Goal: Task Accomplishment & Management: Complete application form

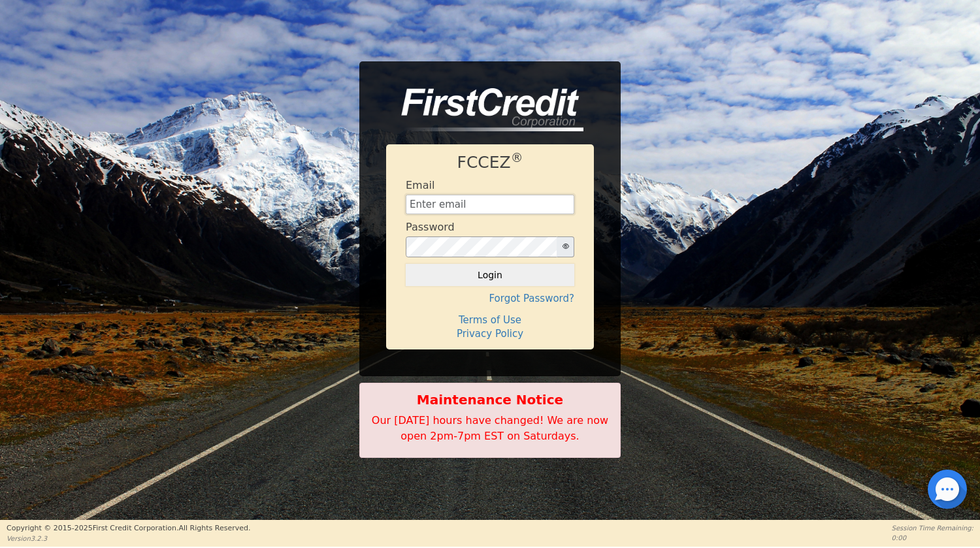
click at [455, 196] on input "text" at bounding box center [490, 205] width 169 height 20
type input "faribaultvacuum@gmail.com"
click at [476, 269] on button "Login" at bounding box center [490, 275] width 169 height 22
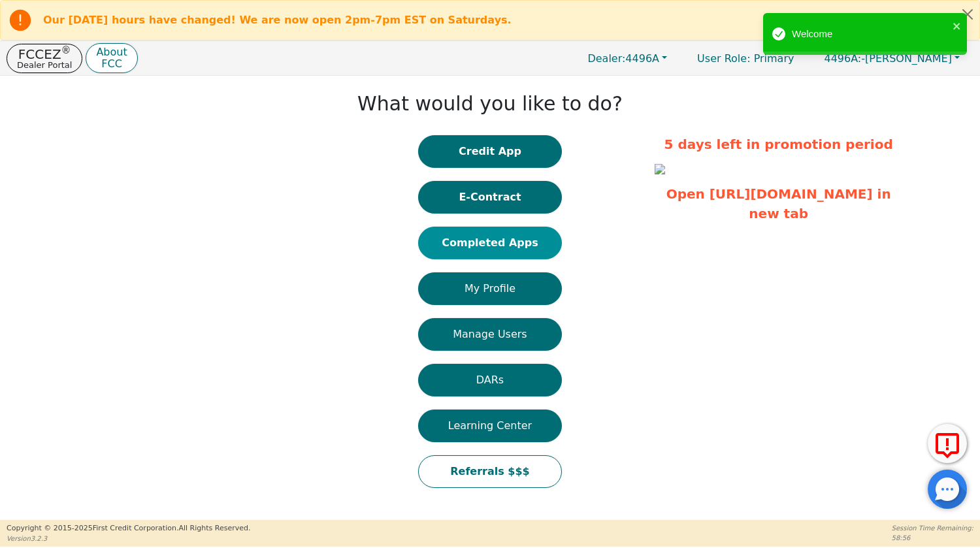
click at [506, 236] on button "Completed Apps" at bounding box center [490, 243] width 144 height 33
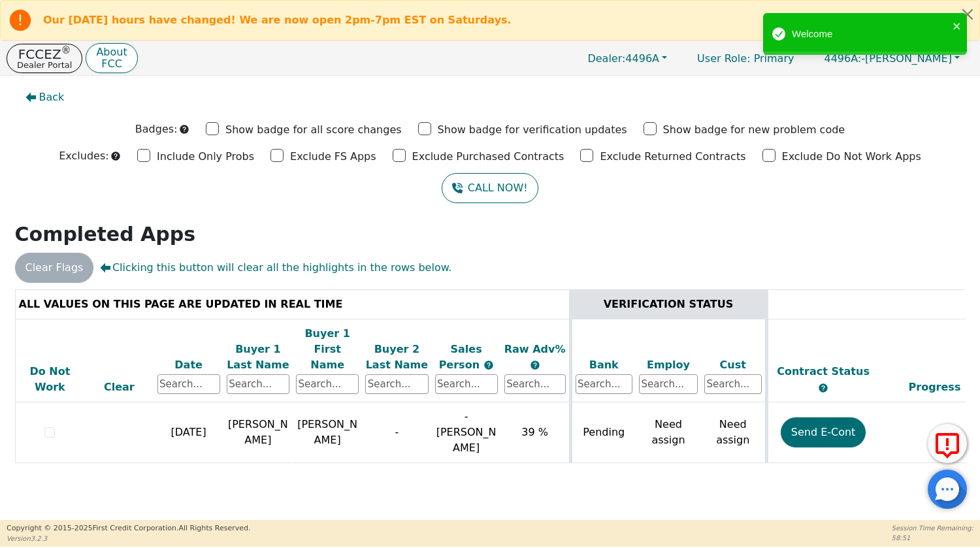
click at [354, 463] on div "ALL VALUES ON THIS PAGE ARE UPDATED IN REAL TIME VERIFICATION STATUS Do Not Wor…" at bounding box center [490, 389] width 961 height 198
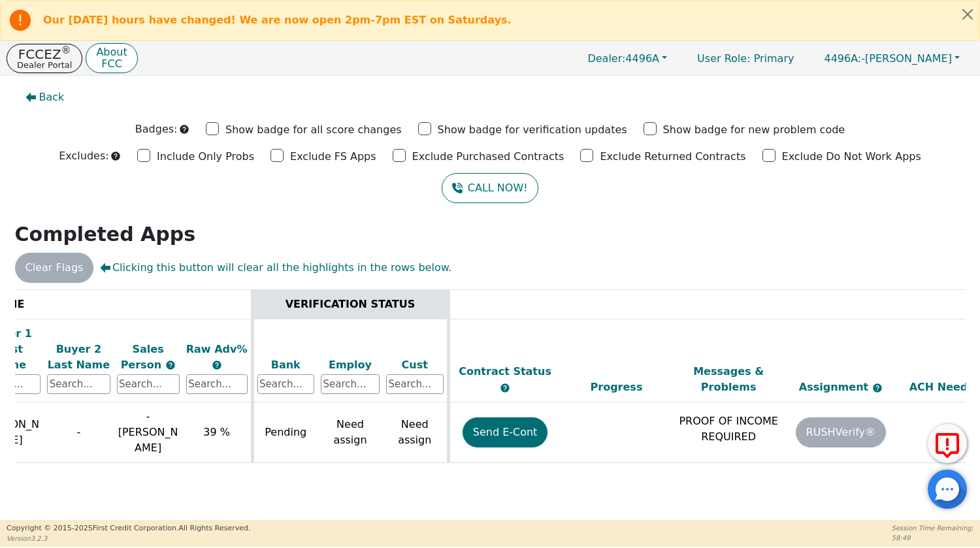
scroll to position [0, 474]
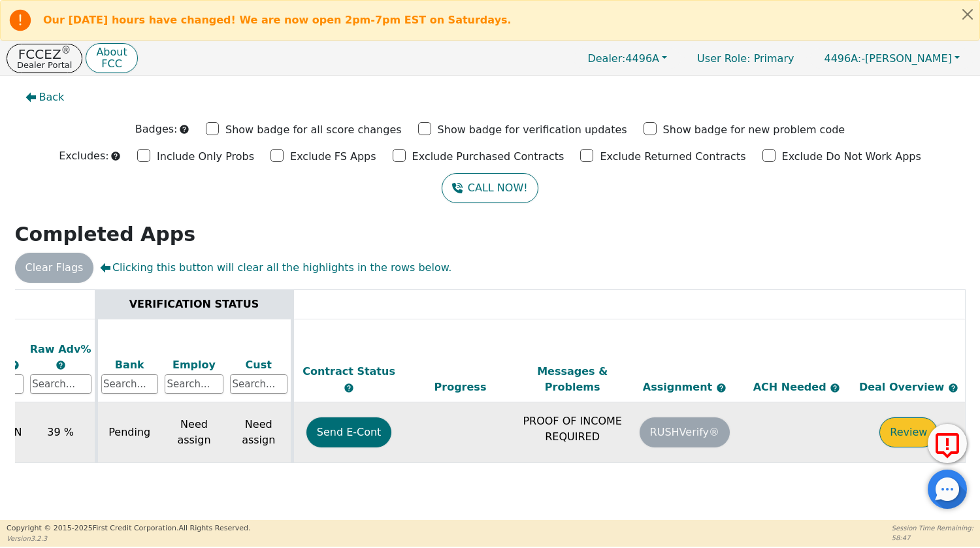
click at [907, 418] on button "Review" at bounding box center [909, 433] width 58 height 30
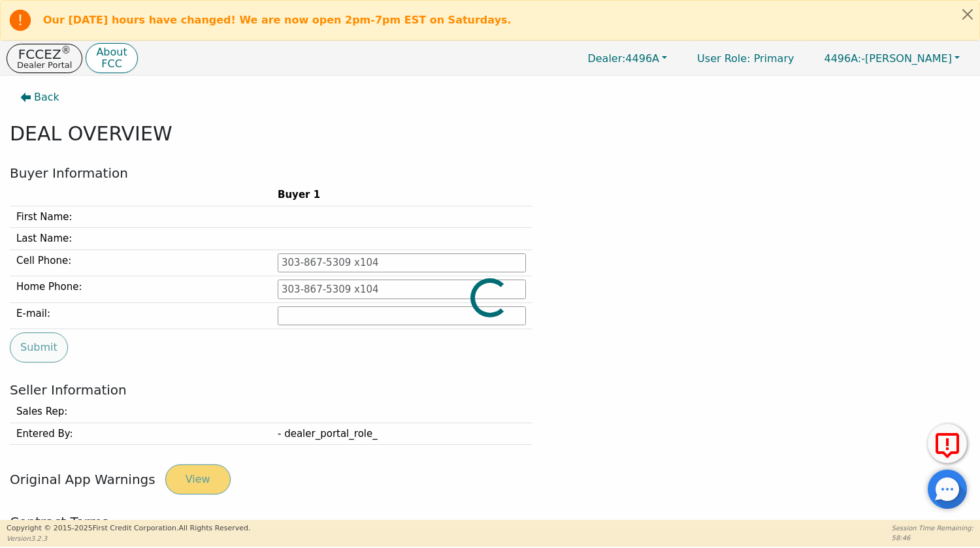
type input "[PHONE_NUMBER]"
type input "[PERSON_NAME][EMAIL_ADDRESS][DOMAIN_NAME]"
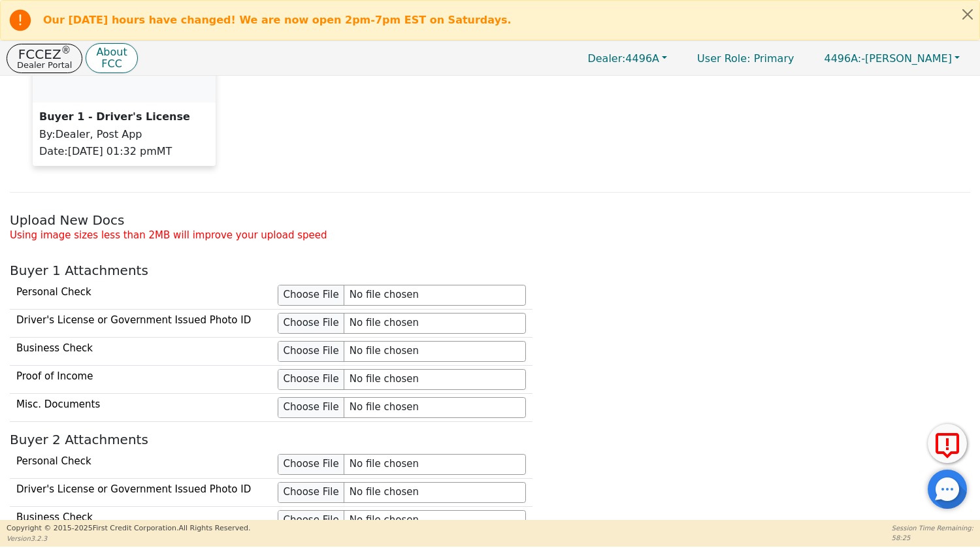
scroll to position [1045, 0]
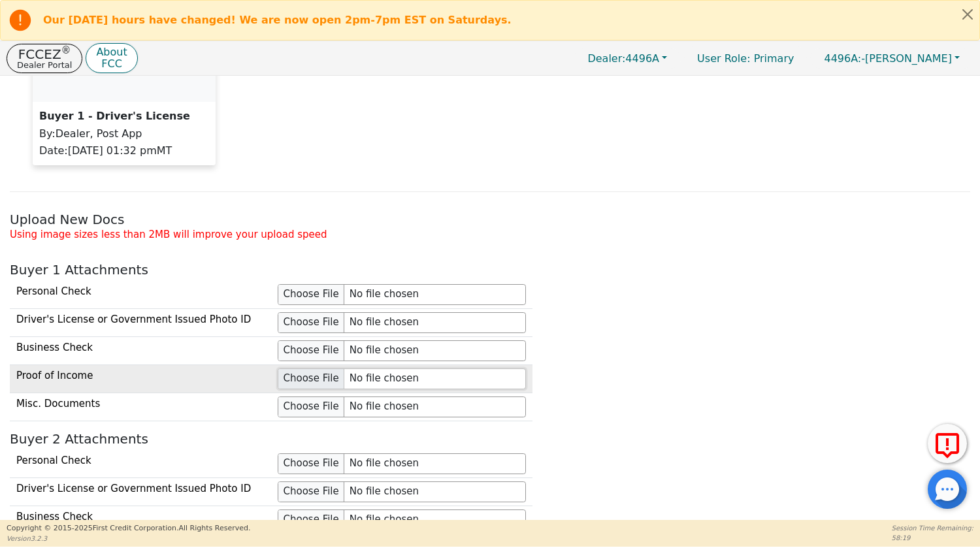
click at [313, 374] on input "file" at bounding box center [402, 379] width 248 height 21
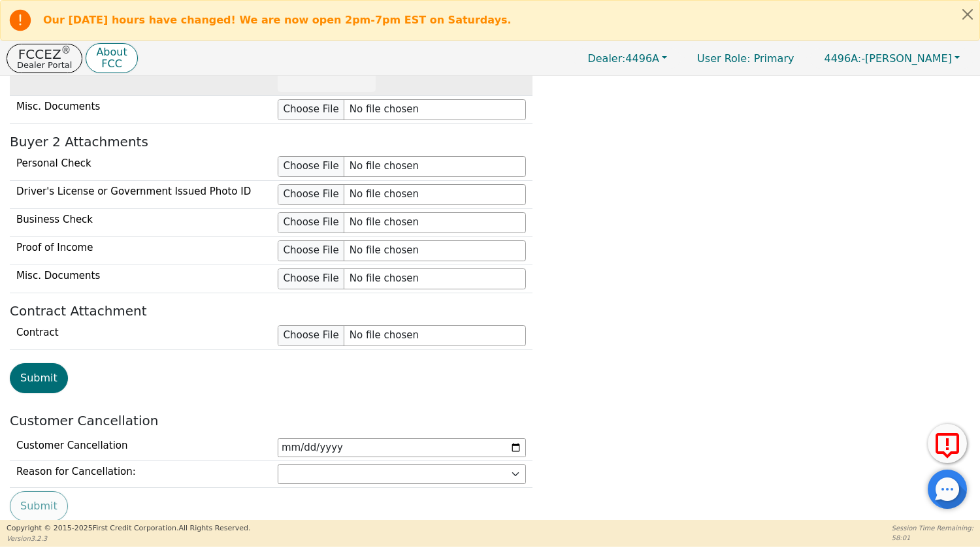
scroll to position [1460, 0]
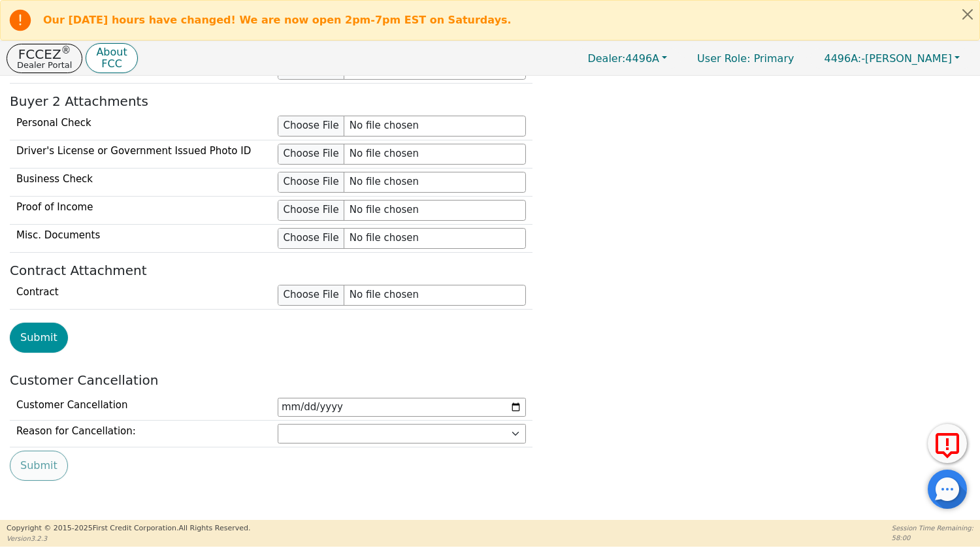
click at [44, 337] on button "Submit" at bounding box center [39, 338] width 58 height 30
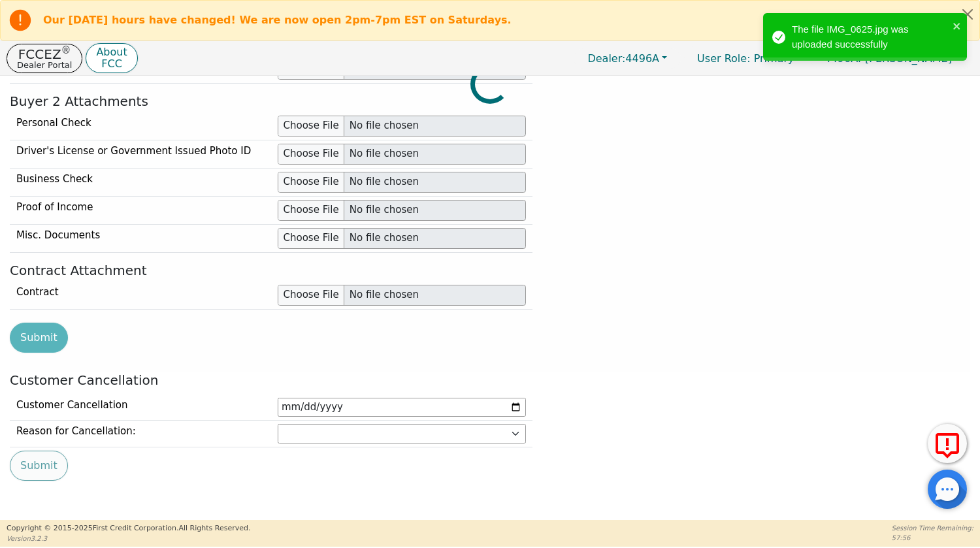
scroll to position [1383, 0]
